Goal: Task Accomplishment & Management: Use online tool/utility

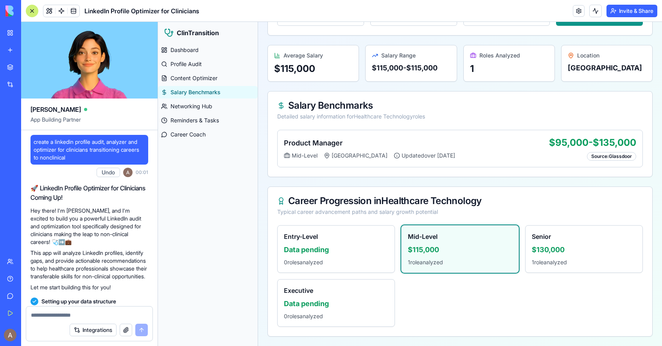
scroll to position [1620, 0]
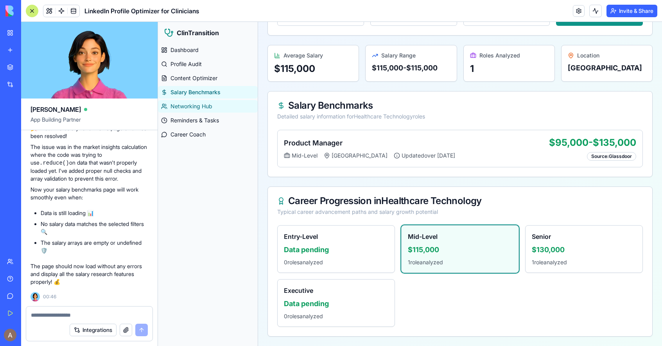
click at [202, 108] on span "Networking Hub" at bounding box center [192, 107] width 42 height 8
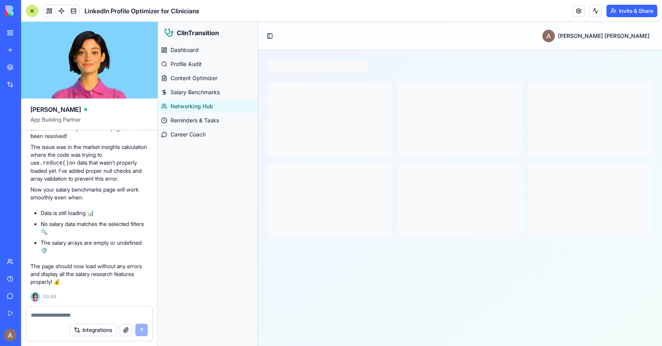
scroll to position [0, 0]
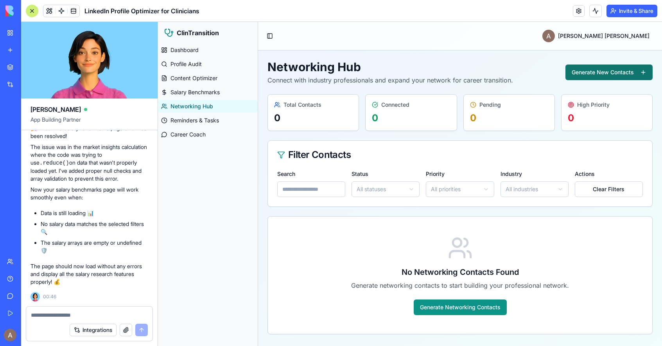
click at [591, 73] on button "Generate New Contacts" at bounding box center [609, 73] width 87 height 16
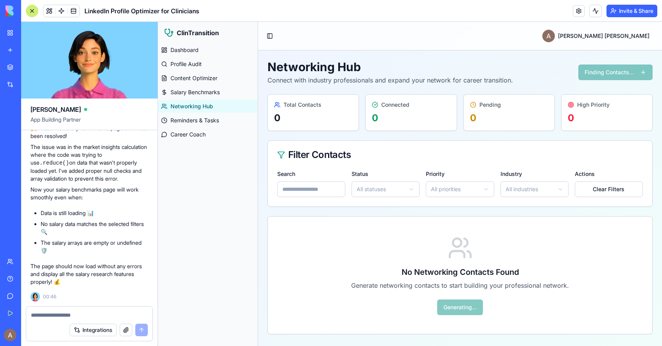
click at [364, 189] on html "ClinTransition Dashboard Profile Audit Content Optimizer Salary Benchmarks Netw…" at bounding box center [410, 184] width 504 height 324
click at [415, 164] on html "ClinTransition Dashboard Profile Audit Content Optimizer Salary Benchmarks Netw…" at bounding box center [410, 184] width 504 height 324
click at [574, 11] on link at bounding box center [579, 11] width 12 height 12
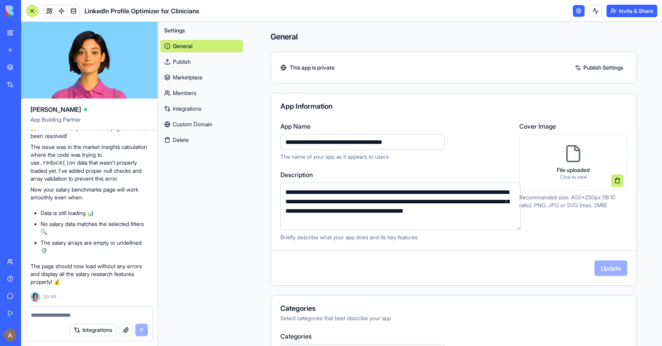
click at [584, 66] on link "Publish Settings" at bounding box center [599, 67] width 56 height 13
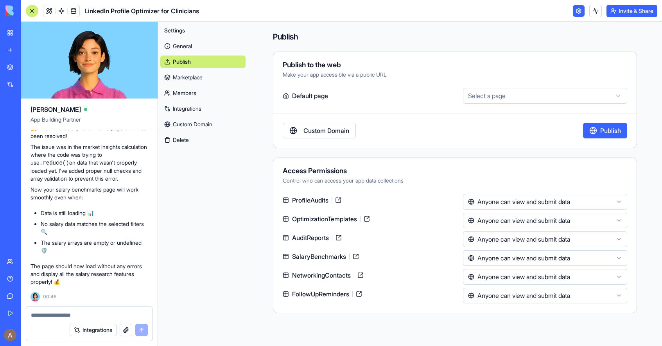
click at [515, 90] on html "BETA My Workspace New app Marketplace Integrations Recent Dentele Group Client …" at bounding box center [331, 173] width 662 height 346
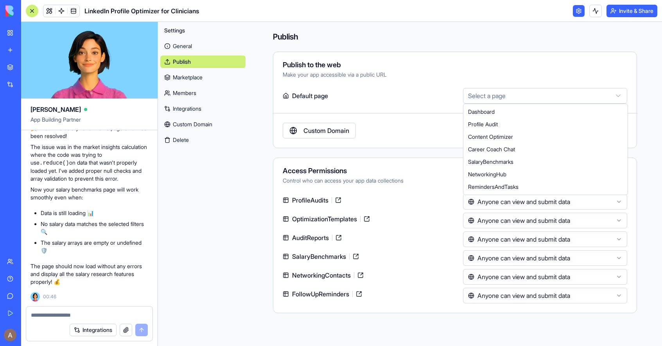
select select "**********"
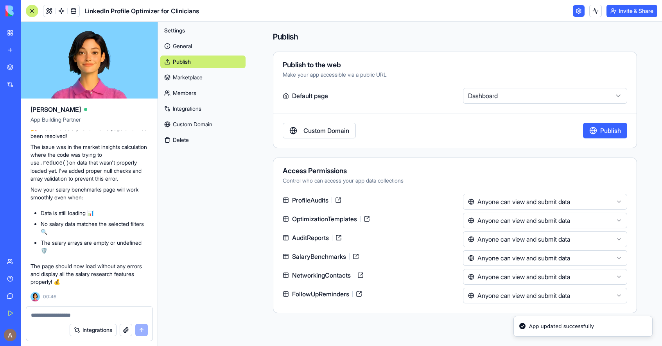
click at [594, 132] on button "Publish" at bounding box center [605, 131] width 44 height 16
click at [575, 10] on link at bounding box center [579, 11] width 12 height 12
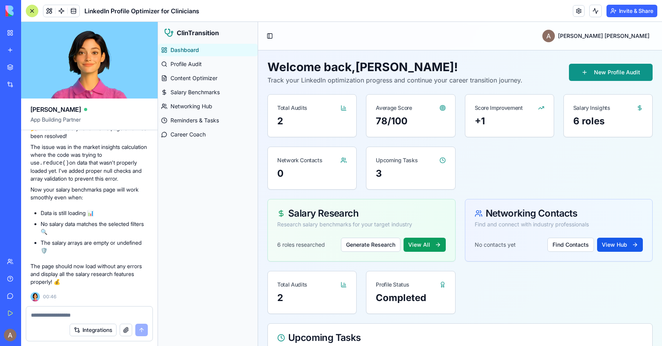
click at [640, 9] on button "Invite & Share" at bounding box center [632, 11] width 51 height 13
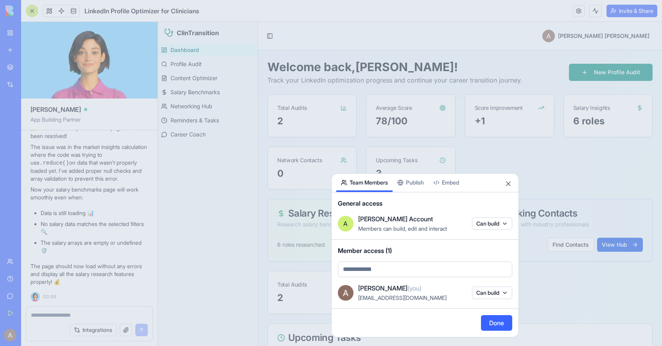
click at [485, 50] on div at bounding box center [331, 173] width 662 height 346
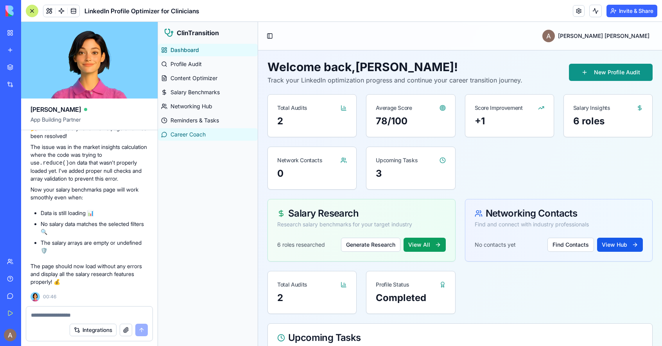
click at [191, 137] on span "Career Coach" at bounding box center [188, 135] width 35 height 8
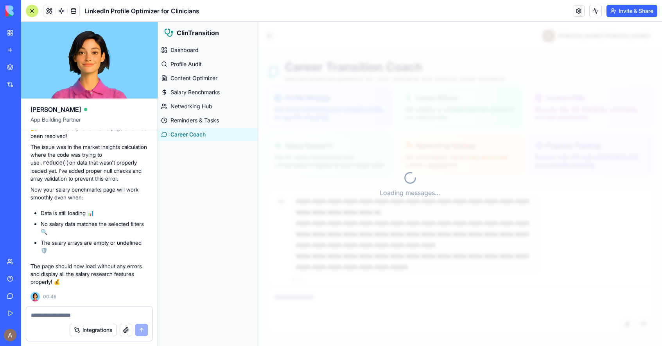
scroll to position [4, 0]
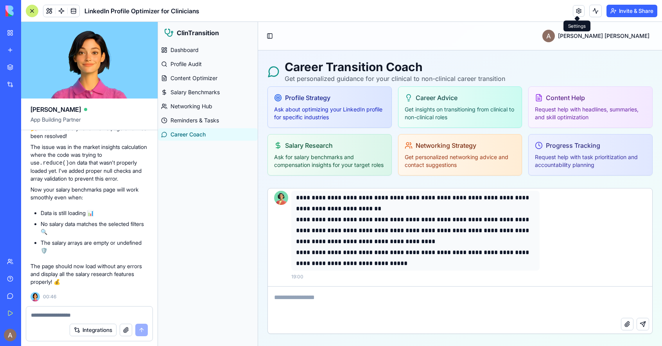
click at [575, 14] on link at bounding box center [579, 11] width 12 height 12
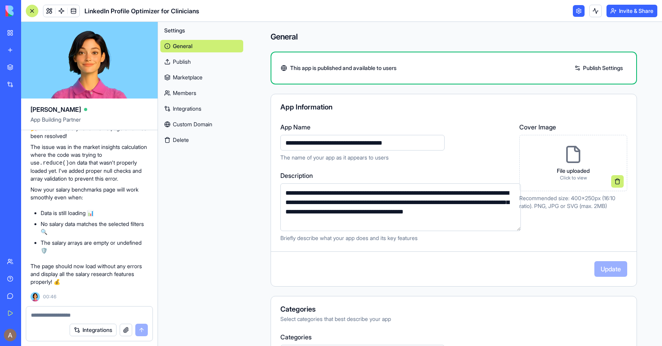
click at [600, 68] on link "Publish Settings" at bounding box center [599, 68] width 56 height 13
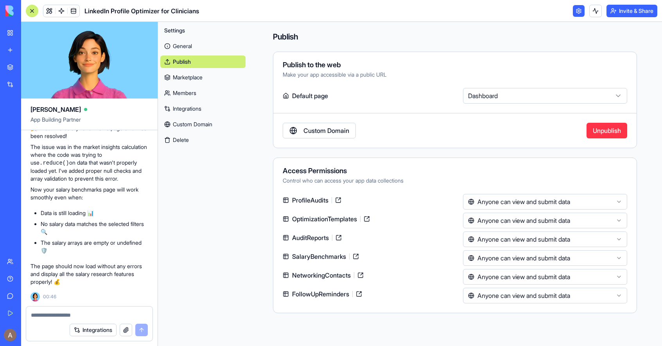
click at [336, 138] on link "Custom Domain" at bounding box center [319, 131] width 73 height 16
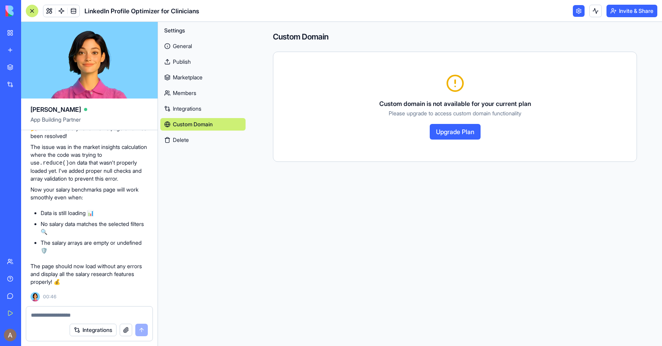
click at [184, 60] on link "Publish" at bounding box center [202, 62] width 85 height 13
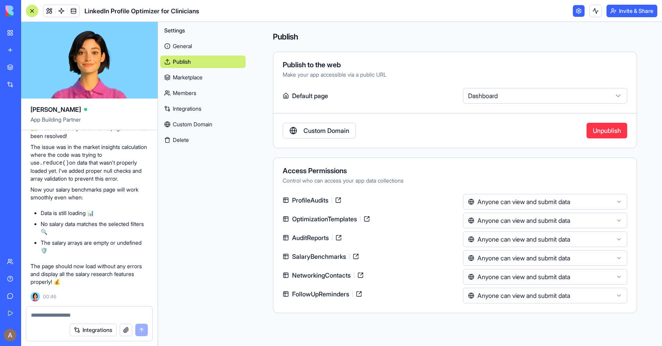
click at [340, 200] on link at bounding box center [338, 200] width 13 height 13
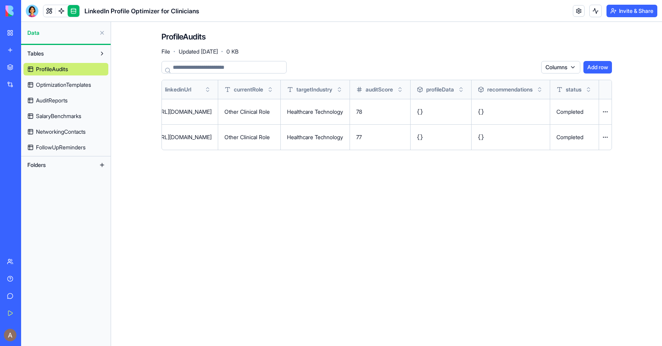
scroll to position [0, 184]
click at [72, 86] on span "OptimizationTemplates" at bounding box center [63, 85] width 55 height 8
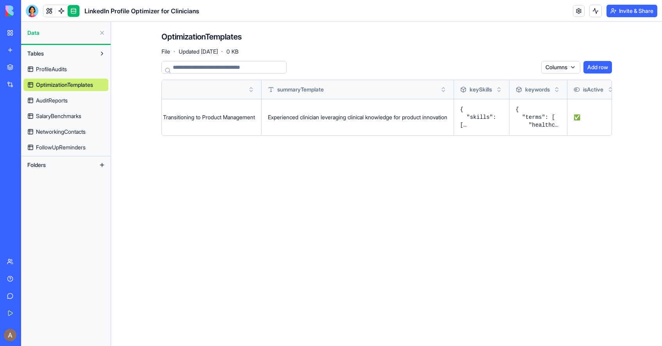
scroll to position [0, 260]
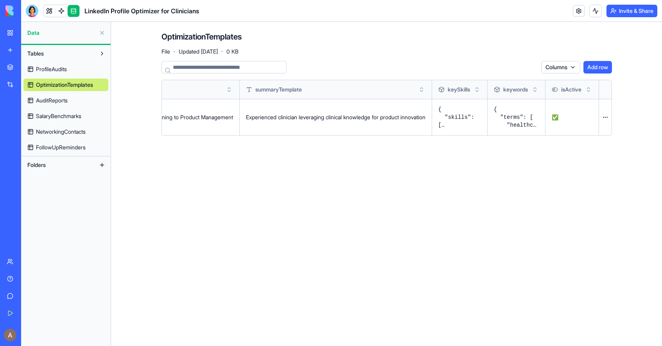
click at [53, 104] on link "AuditReports" at bounding box center [65, 100] width 85 height 13
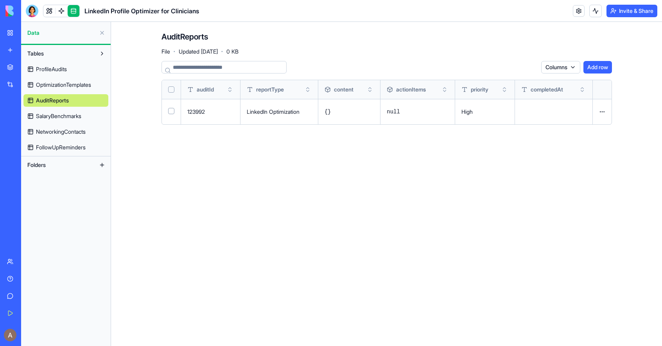
click at [63, 118] on span "SalaryBenchmarks" at bounding box center [58, 116] width 45 height 8
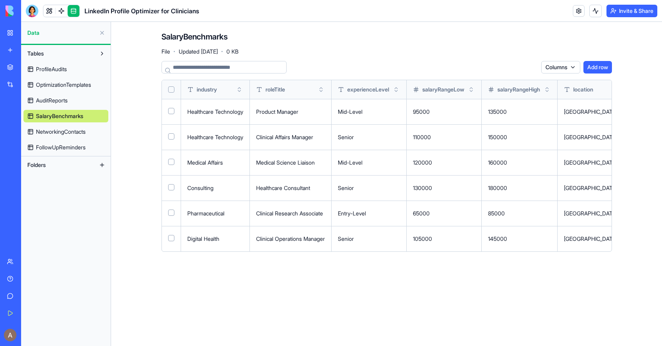
click at [64, 132] on span "NetworkingContacts" at bounding box center [61, 132] width 50 height 8
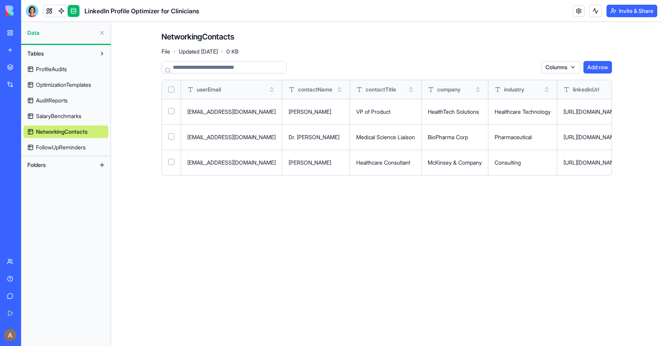
click at [71, 67] on link "ProfileAudits" at bounding box center [65, 69] width 85 height 13
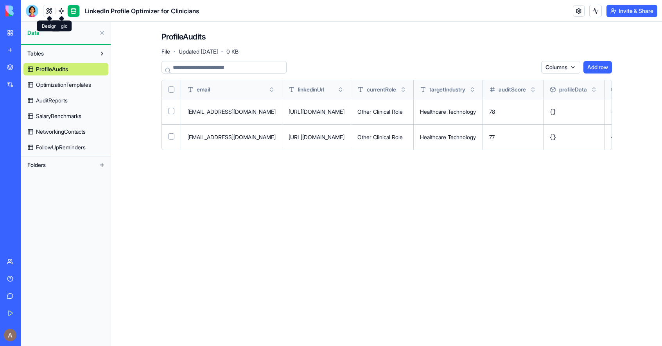
click at [48, 9] on link at bounding box center [49, 11] width 12 height 12
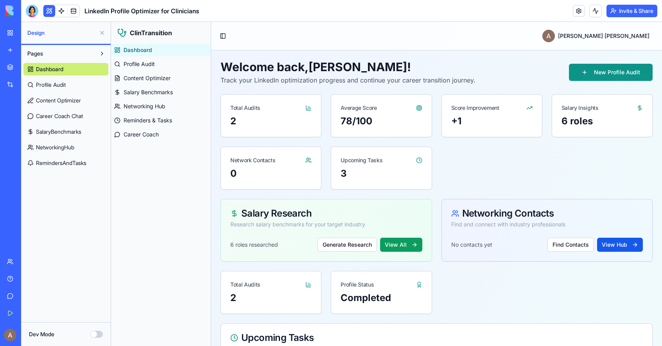
click at [57, 149] on span "NetworkingHub" at bounding box center [55, 148] width 38 height 8
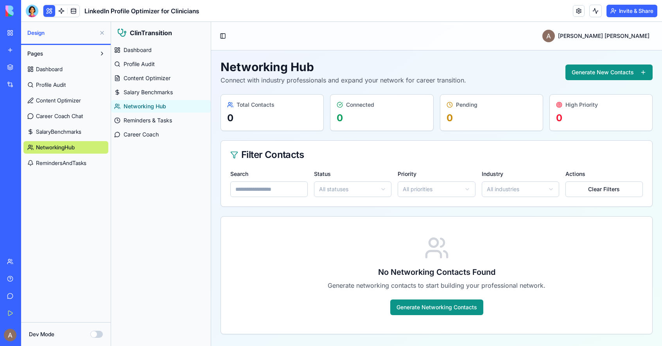
click at [456, 159] on div "Filter Contacts" at bounding box center [436, 154] width 413 height 9
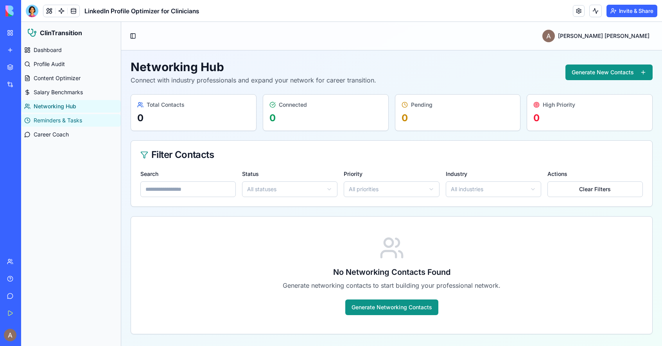
click at [74, 120] on span "Reminders & Tasks" at bounding box center [58, 121] width 49 height 8
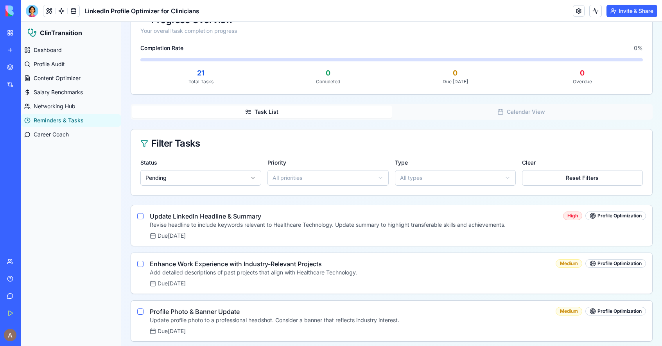
scroll to position [156, 0]
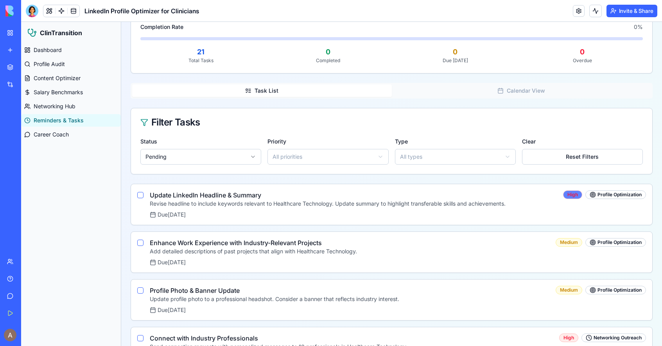
click at [569, 193] on div "High" at bounding box center [572, 195] width 19 height 9
click at [603, 196] on div "Profile Optimization" at bounding box center [616, 195] width 61 height 9
click at [212, 196] on h3 "Update LinkedIn Headline & Summary" at bounding box center [328, 195] width 356 height 9
click at [85, 65] on link "Profile Audit" at bounding box center [71, 64] width 100 height 13
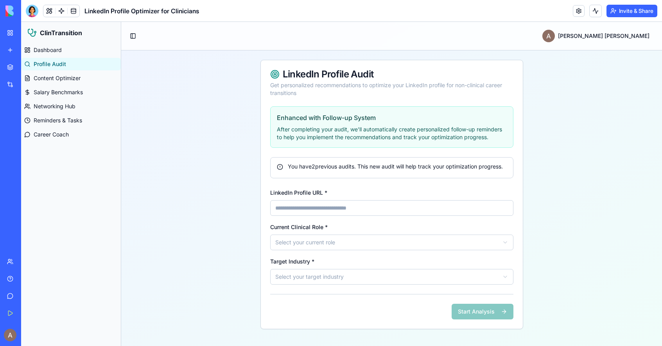
scroll to position [0, 0]
click at [83, 74] on link "Content Optimizer" at bounding box center [71, 78] width 100 height 13
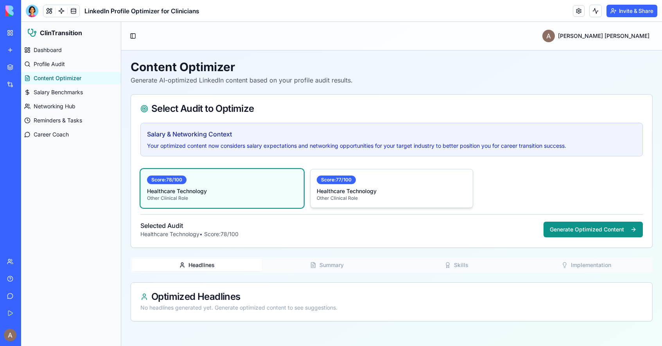
click at [387, 194] on p "Healthcare Technology" at bounding box center [392, 191] width 150 height 8
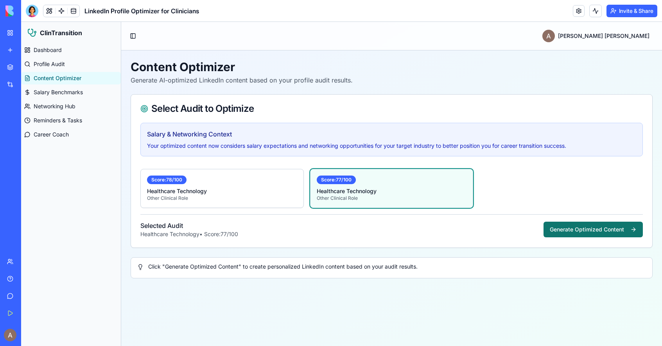
click at [605, 227] on button "Generate Optimized Content" at bounding box center [593, 230] width 99 height 16
